Goal: Find specific page/section: Find specific page/section

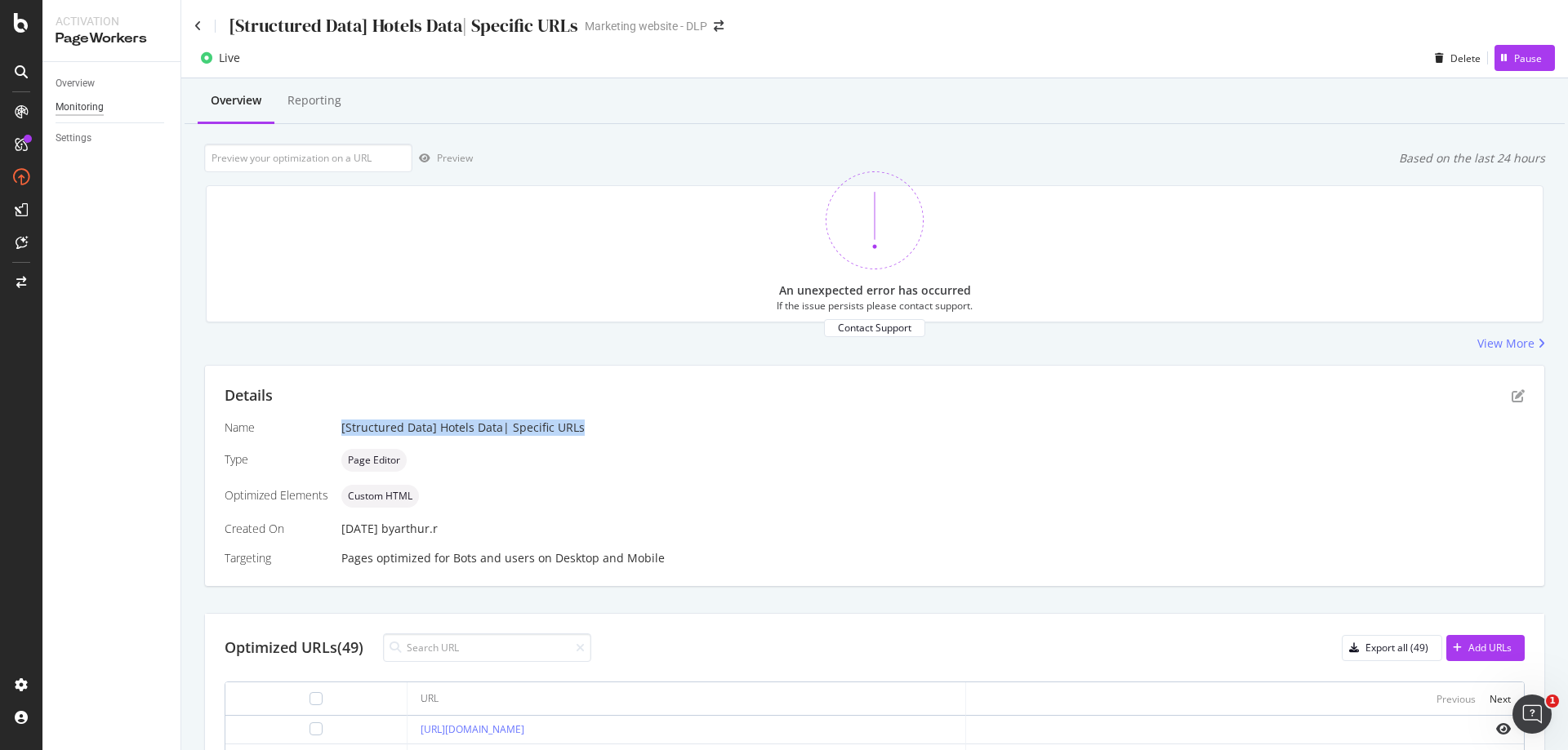
scroll to position [472, 0]
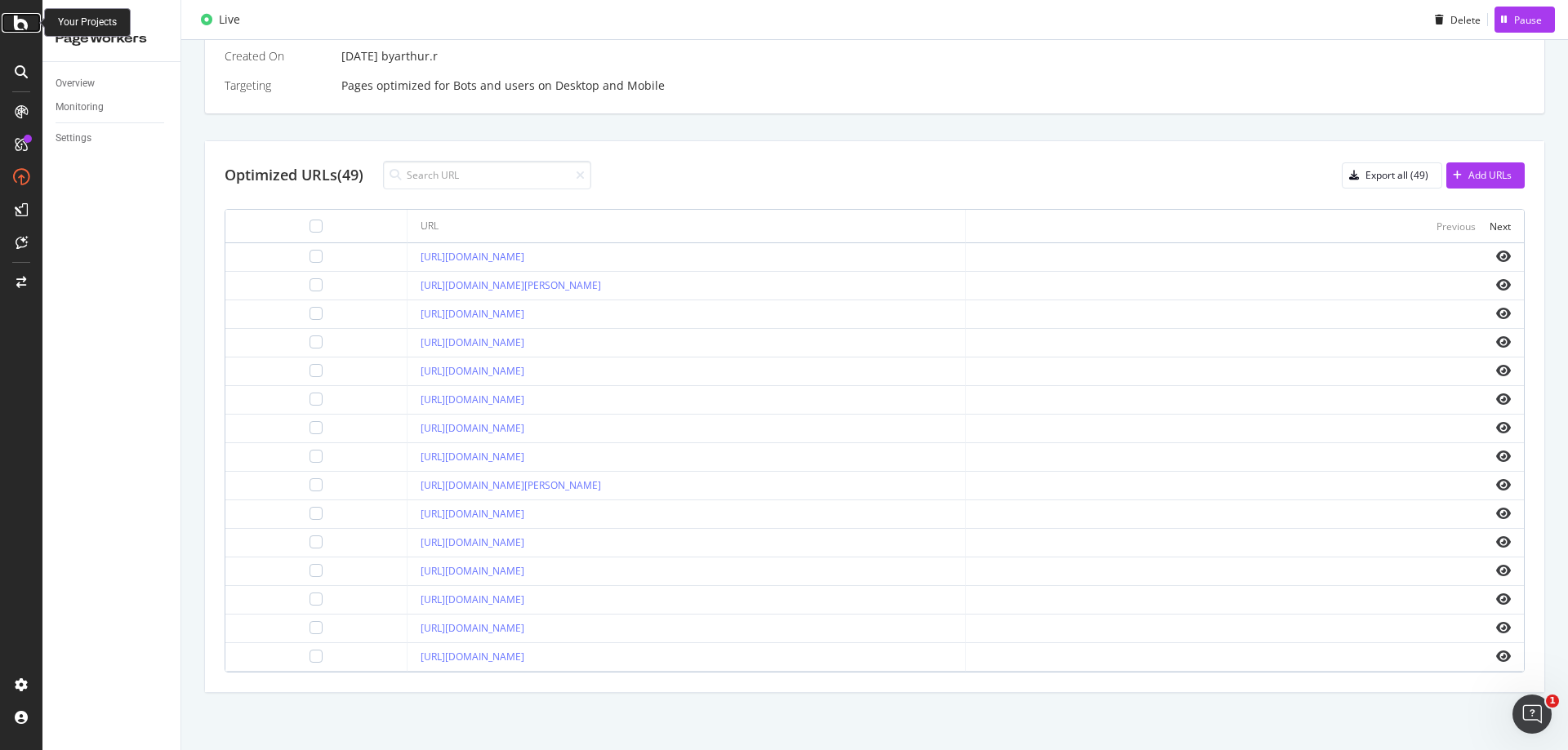
click at [16, 19] on icon at bounding box center [21, 23] width 15 height 19
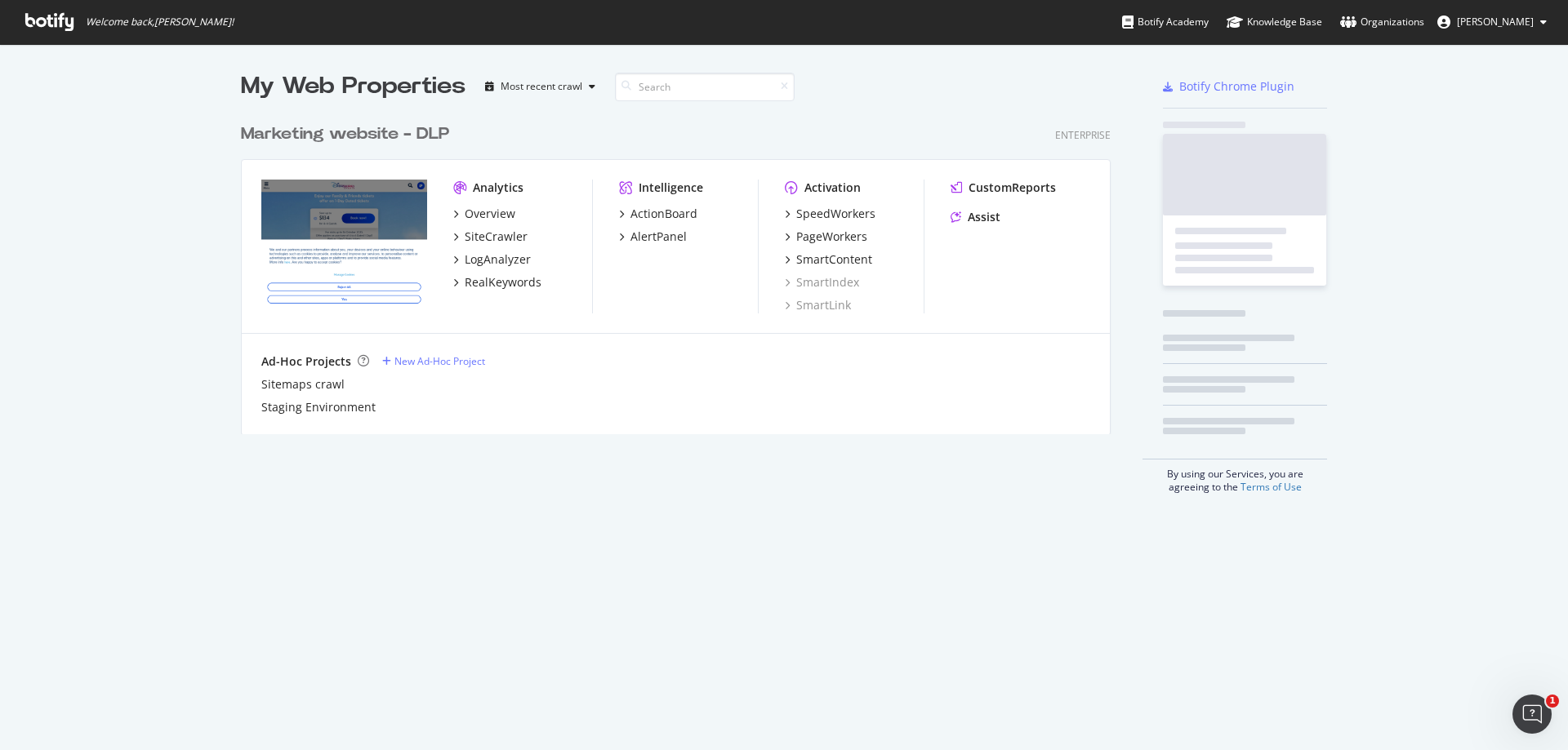
scroll to position [738, 1543]
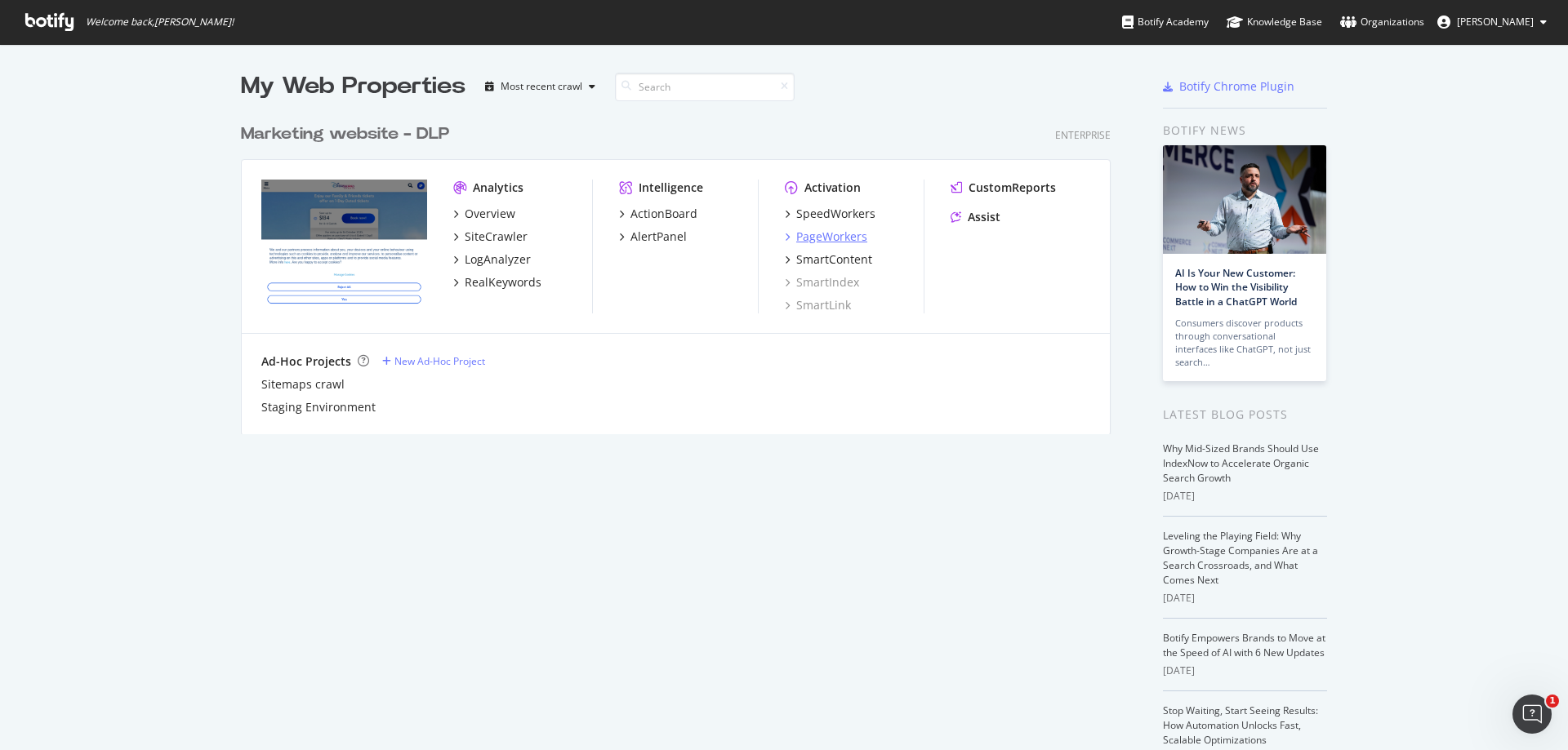
click at [825, 240] on div "PageWorkers" at bounding box center [831, 236] width 71 height 17
